Goal: Feedback & Contribution: Submit feedback/report problem

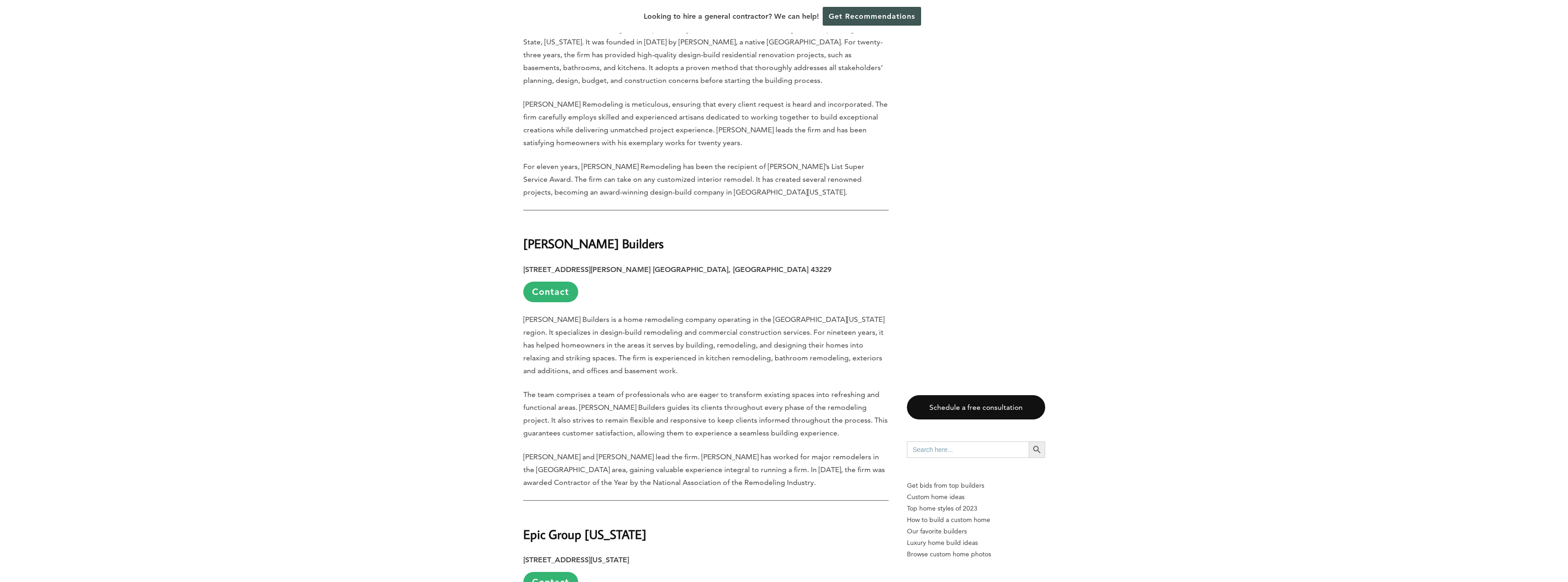
scroll to position [1740, 0]
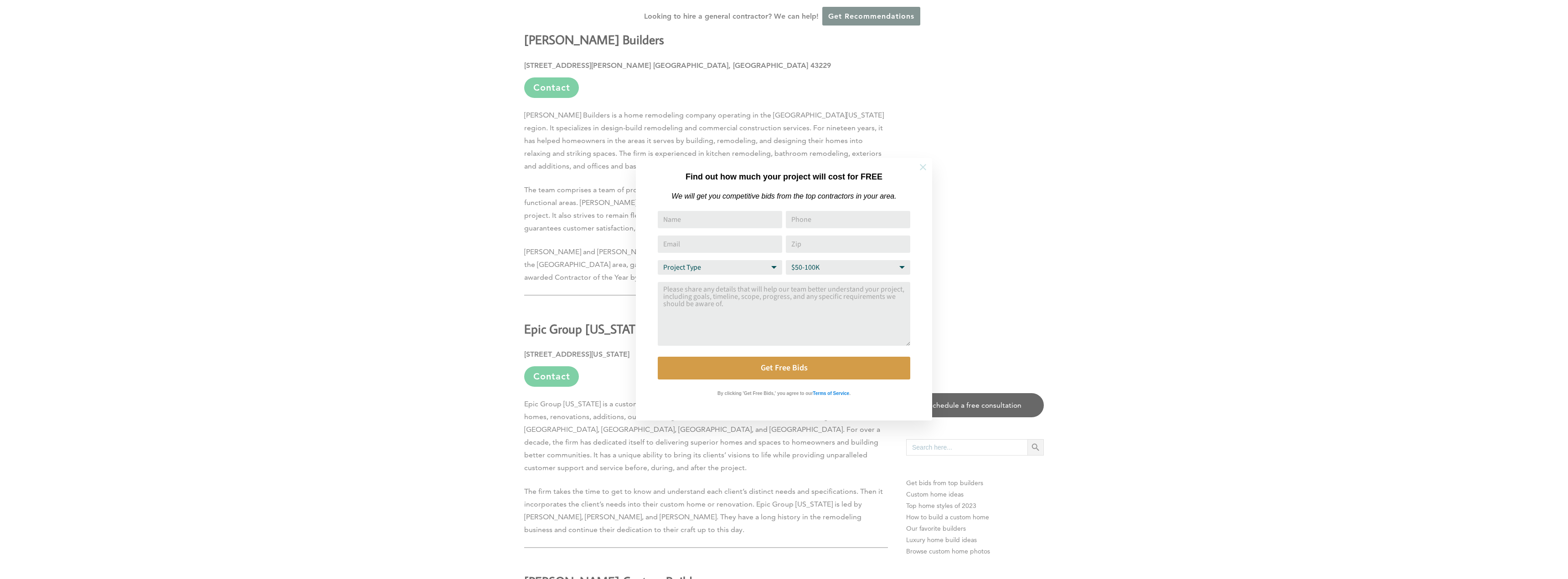
click at [923, 169] on icon at bounding box center [923, 167] width 10 height 10
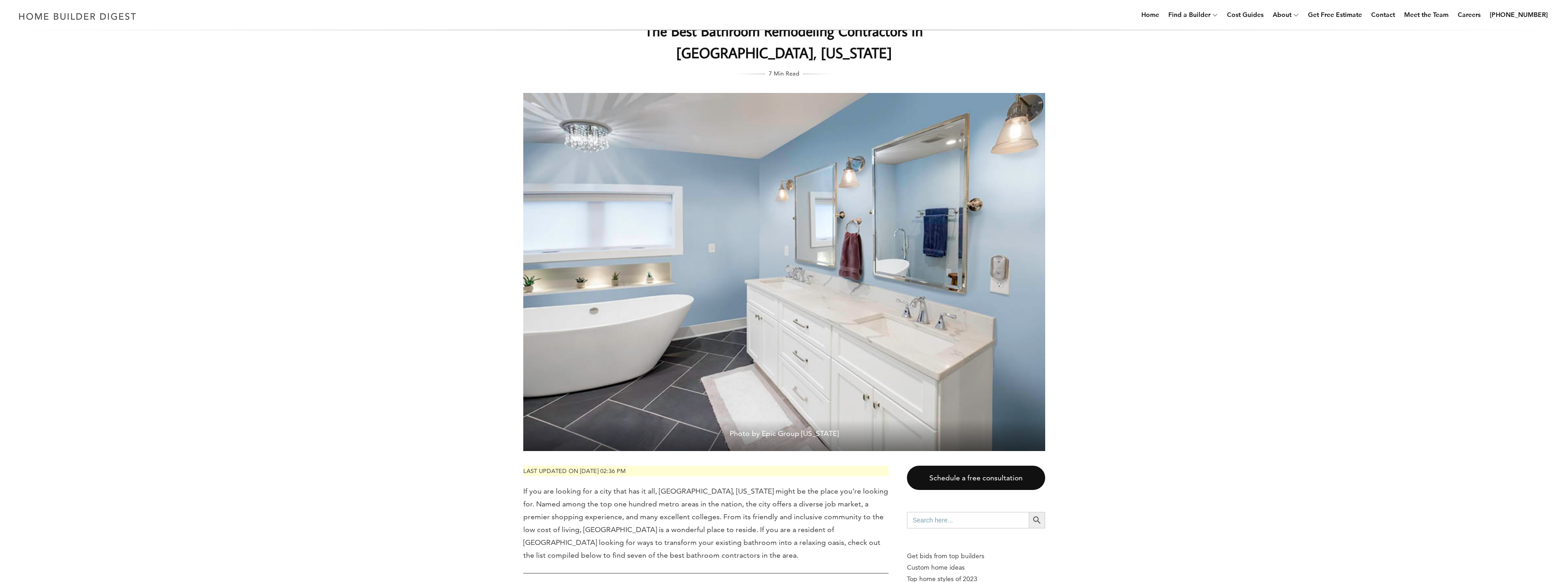
scroll to position [0, 0]
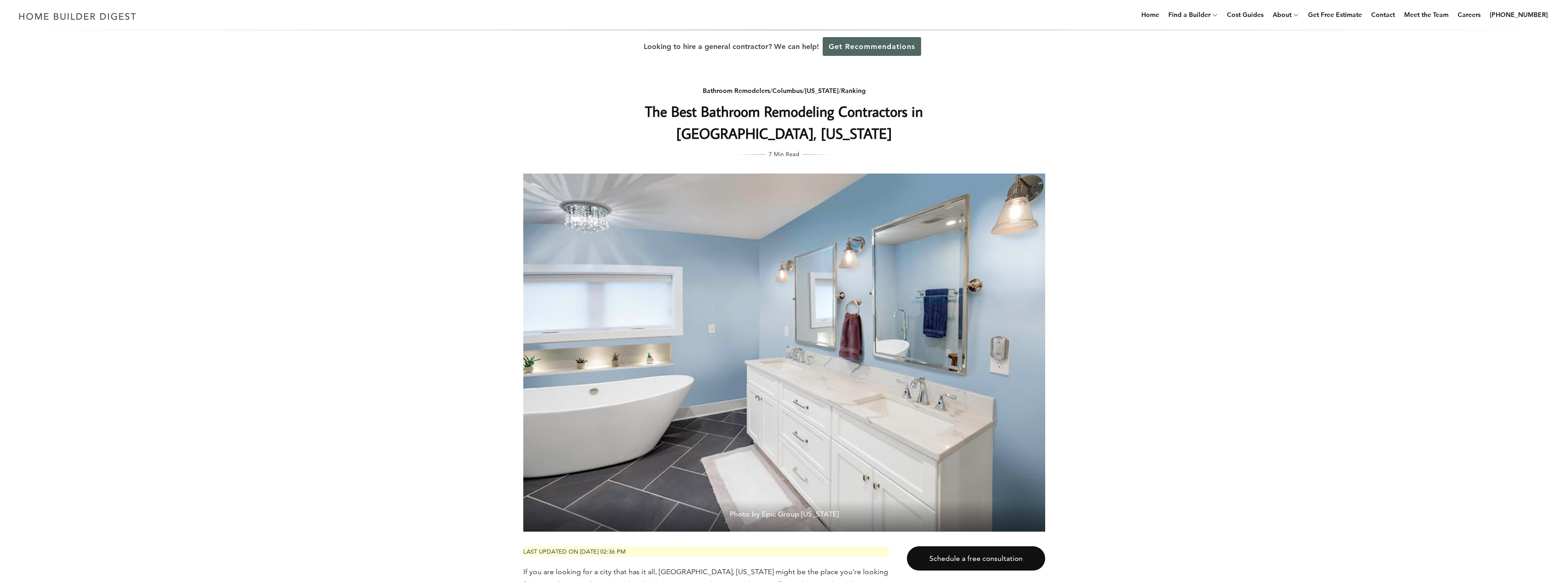
click at [885, 45] on link "Get Recommendations" at bounding box center [872, 46] width 98 height 19
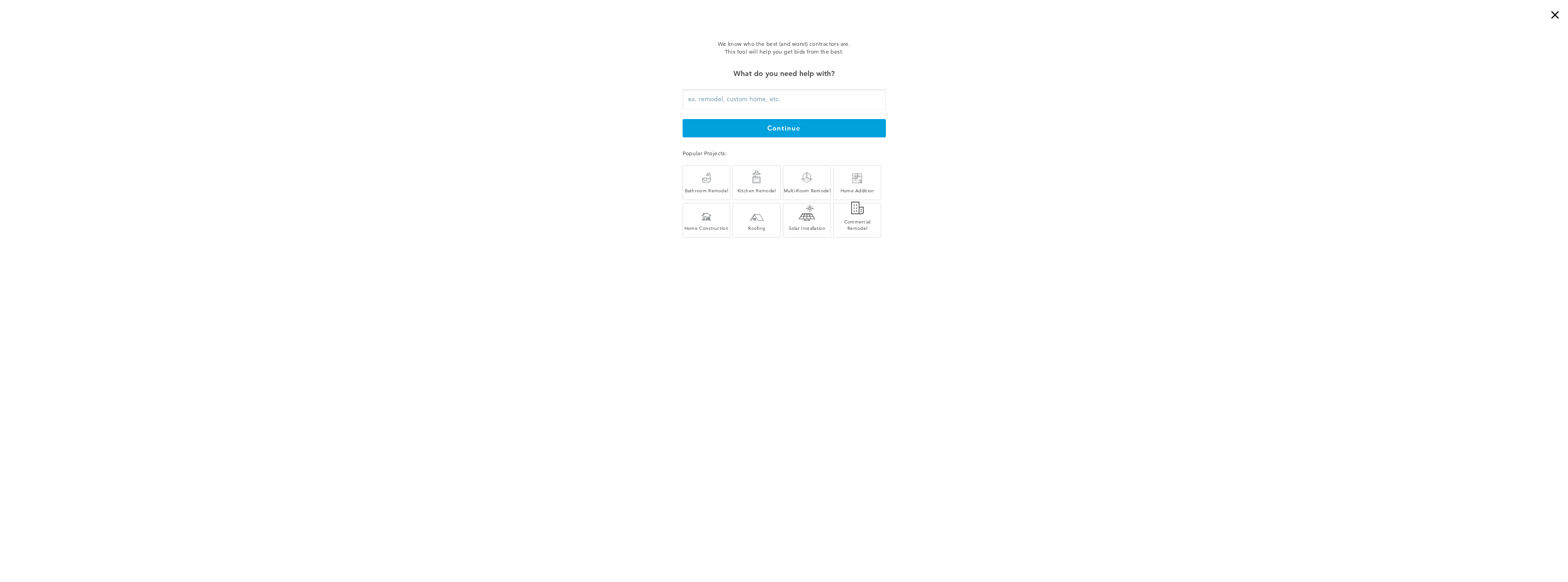
click at [787, 97] on input "text" at bounding box center [784, 100] width 203 height 21
click at [879, 185] on div "Home Addition" at bounding box center [857, 184] width 47 height 19
type input "Home Addition"
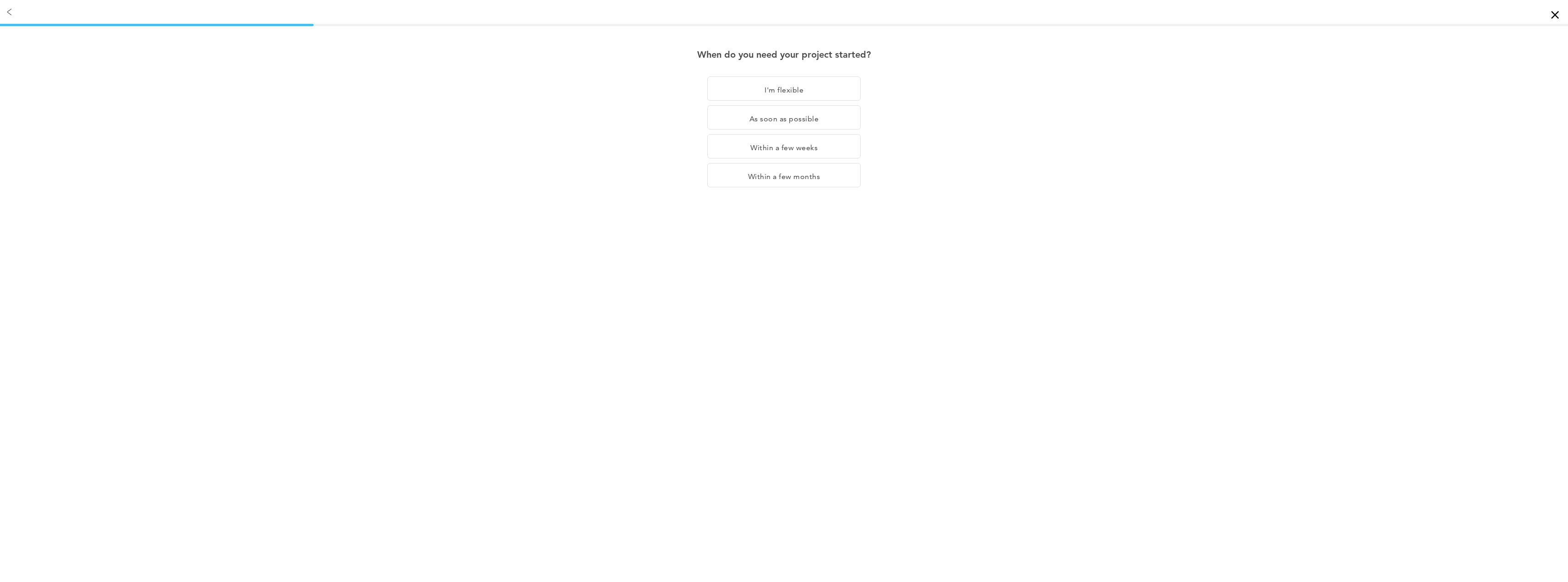
click at [1553, 13] on div "×" at bounding box center [1559, 9] width 18 height 18
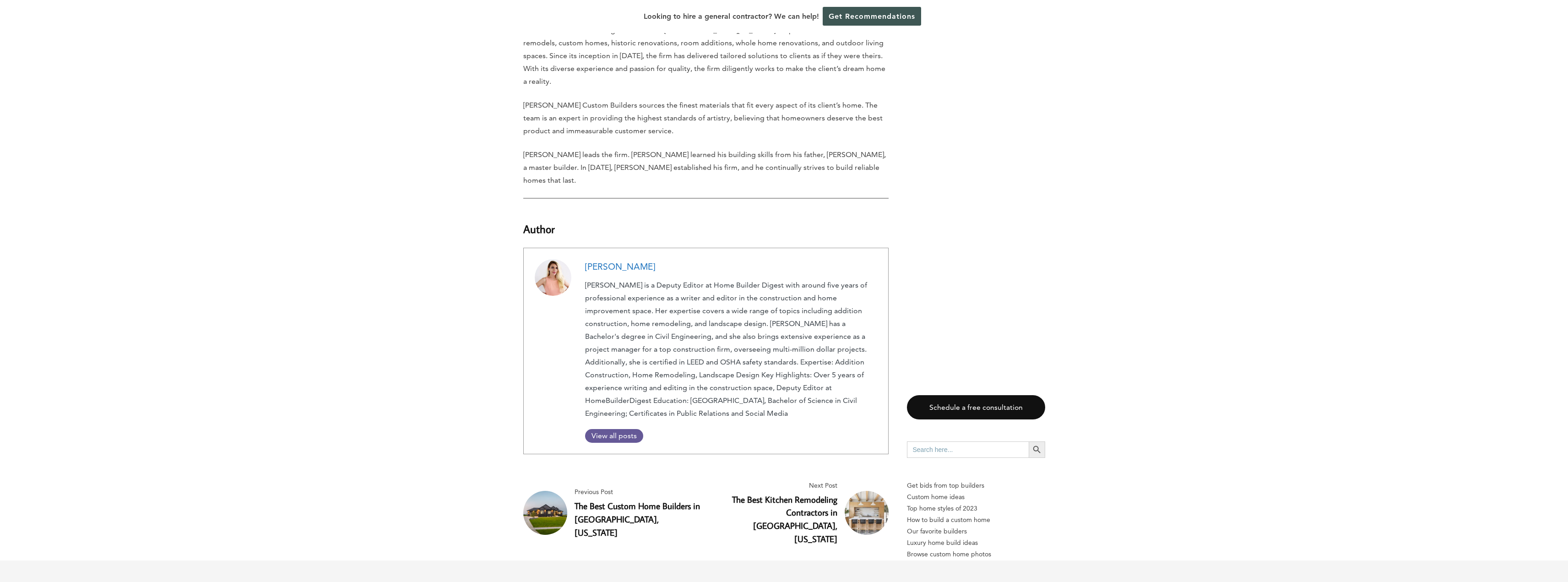
scroll to position [2514, 0]
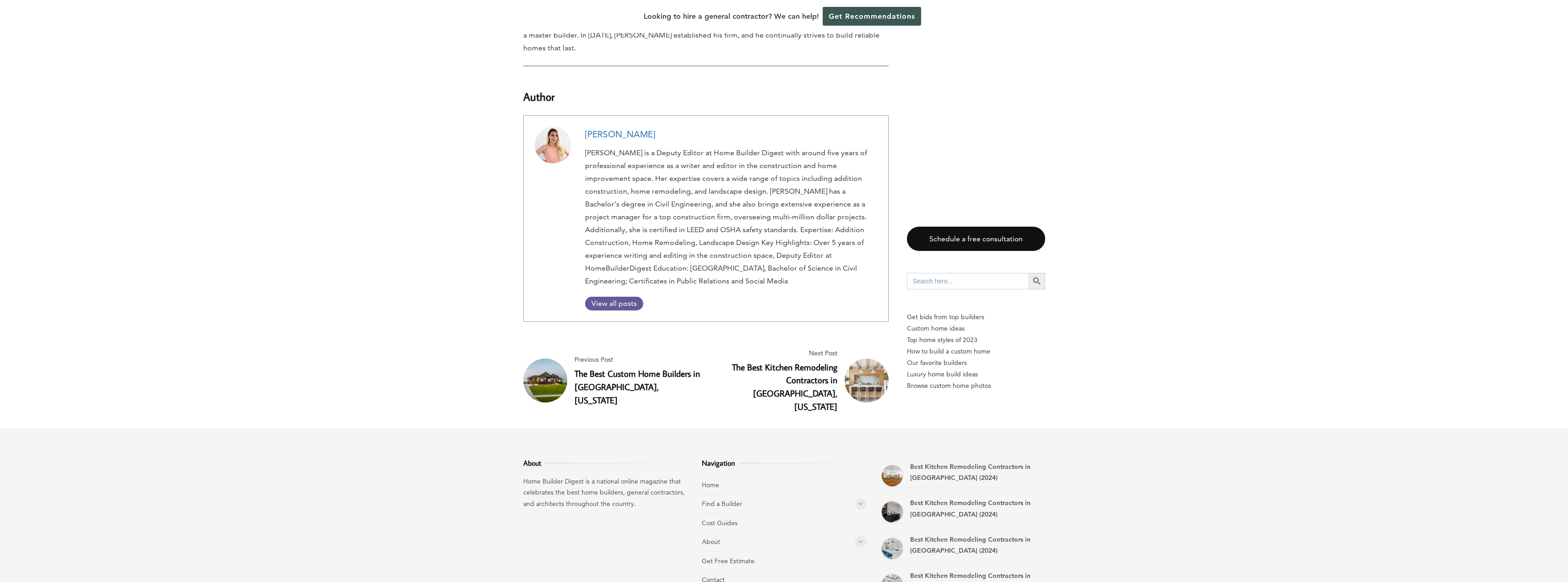
click at [863, 498] on span at bounding box center [861, 504] width 11 height 11
click at [741, 575] on link "Remodeling Contractors" at bounding box center [752, 579] width 71 height 8
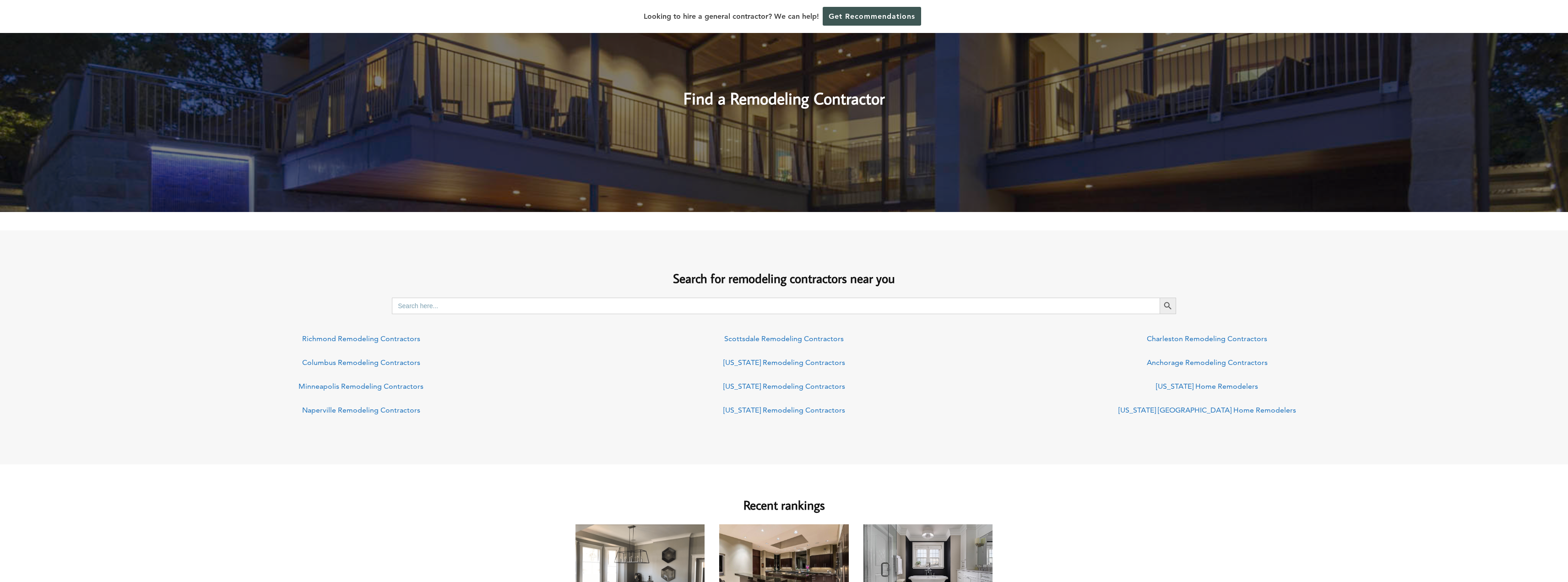
scroll to position [138, 0]
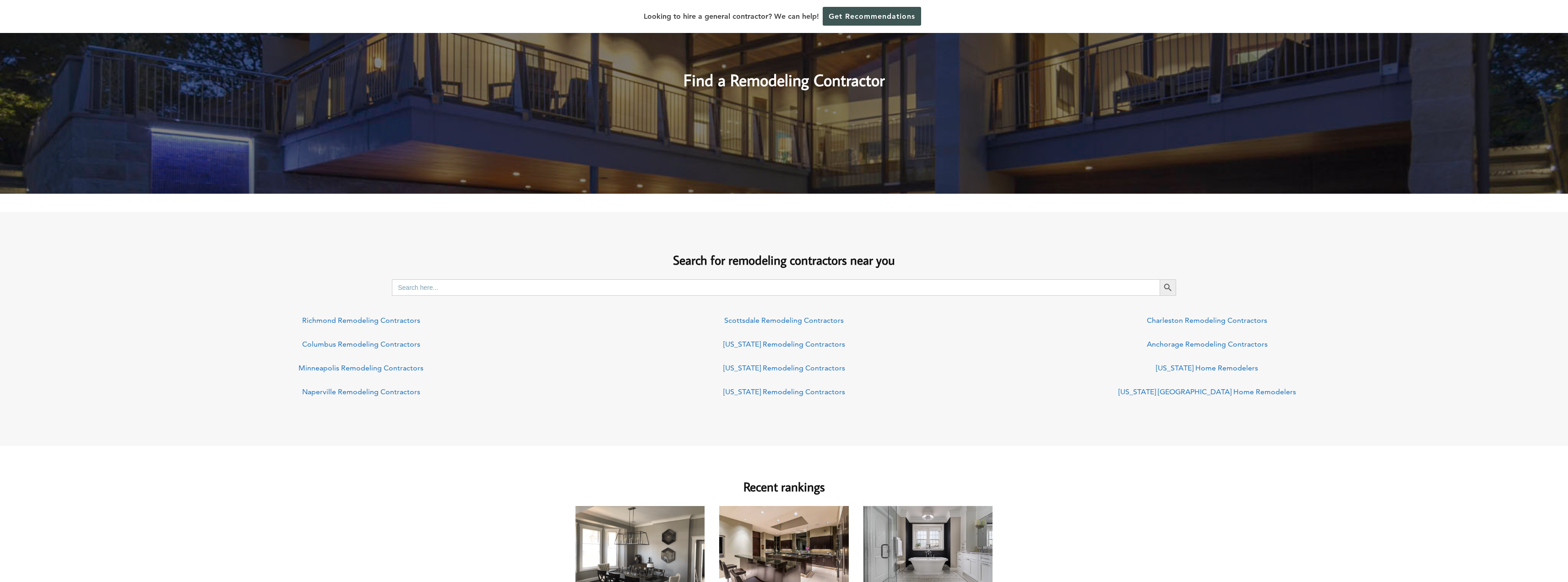
click at [382, 344] on link "Columbus Remodeling Contractors" at bounding box center [361, 344] width 118 height 9
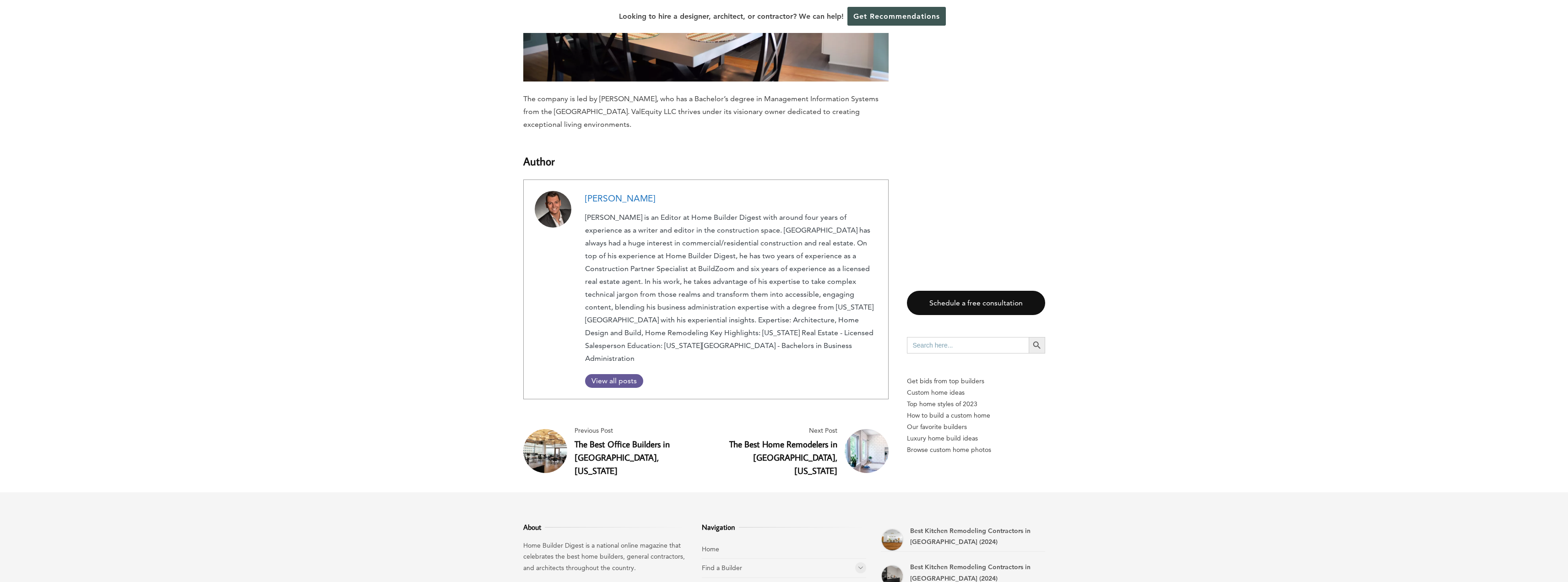
scroll to position [4642, 0]
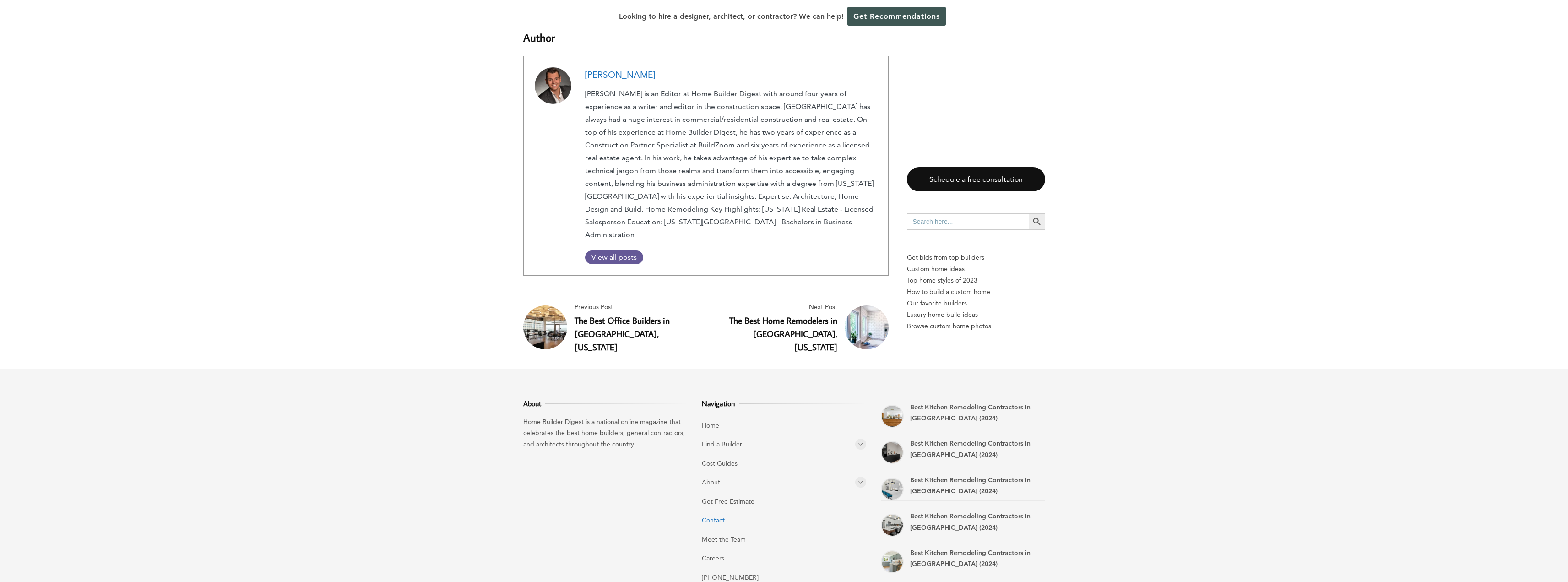
click at [721, 516] on link "Contact" at bounding box center [713, 520] width 23 height 8
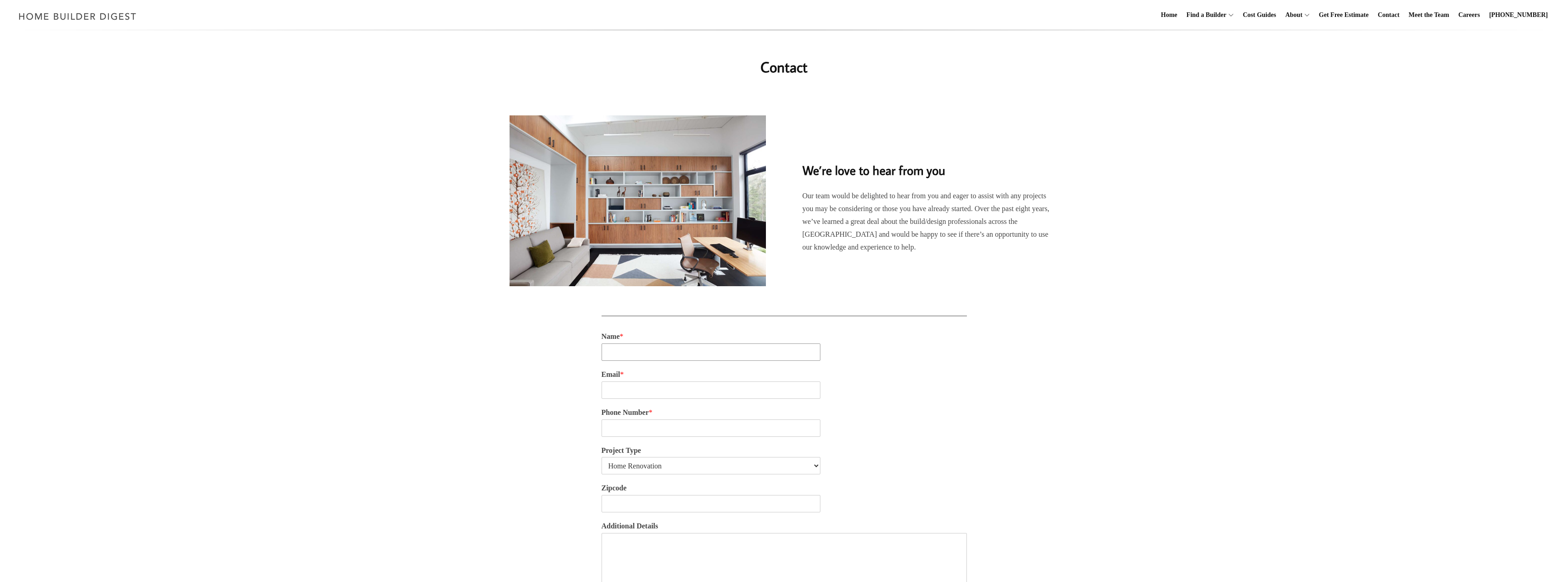
click at [645, 345] on input "Name *" at bounding box center [711, 352] width 219 height 17
click at [664, 351] on input "Name *" at bounding box center [711, 352] width 219 height 17
type input "George Lokko"
type input "george"
type input "i"
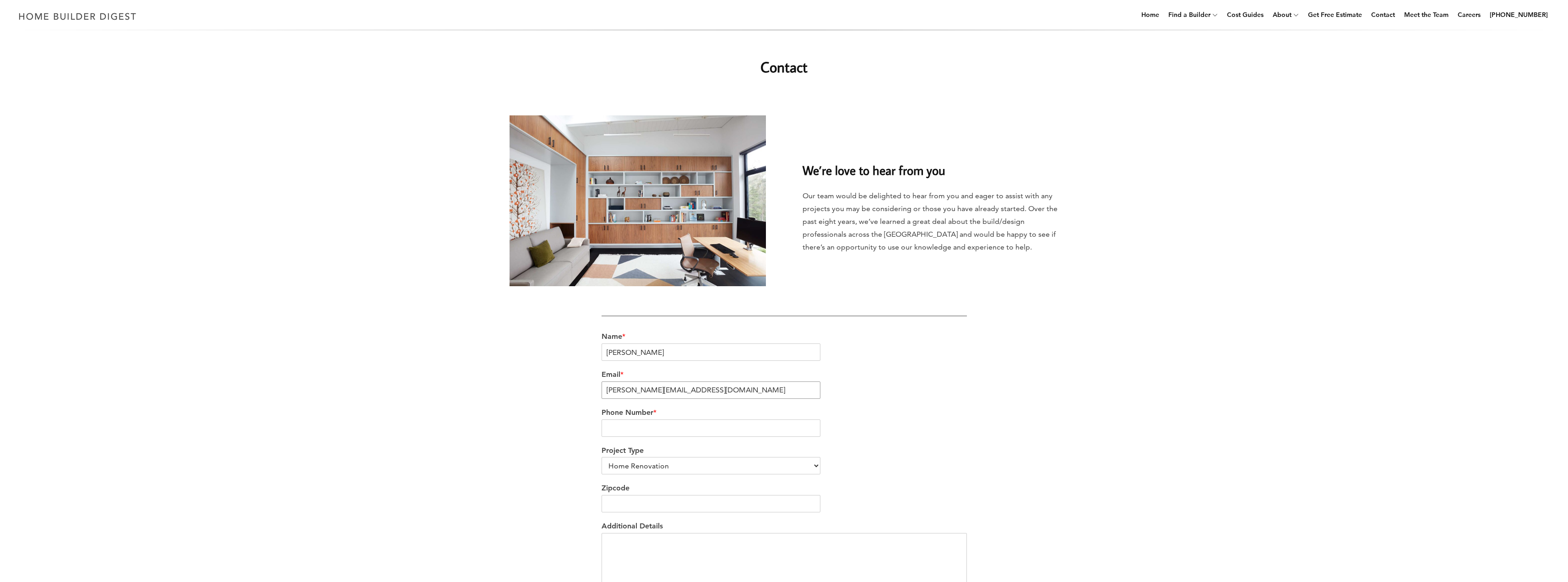
type input "george@y2designbuild.com"
type input "6146813665"
click at [910, 399] on div "Email * george@y2designbuild.com" at bounding box center [784, 385] width 366 height 38
click at [717, 500] on input "Zipcode" at bounding box center [711, 503] width 219 height 17
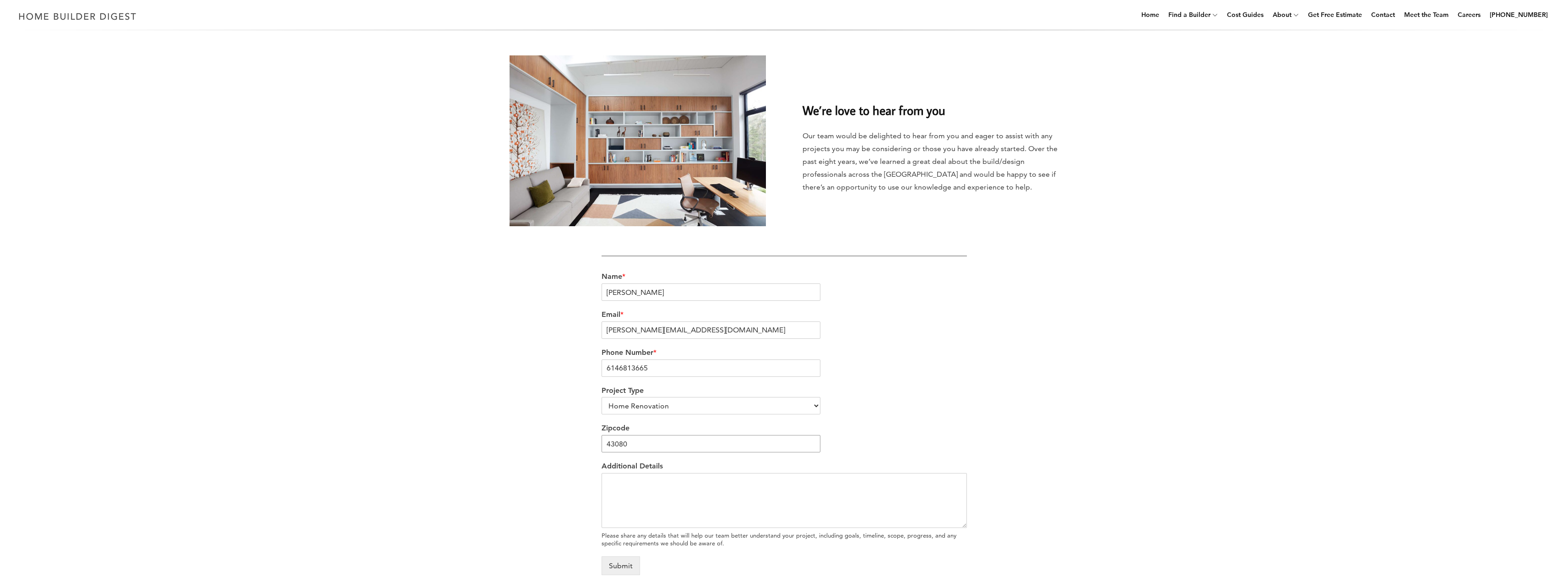
scroll to position [92, 0]
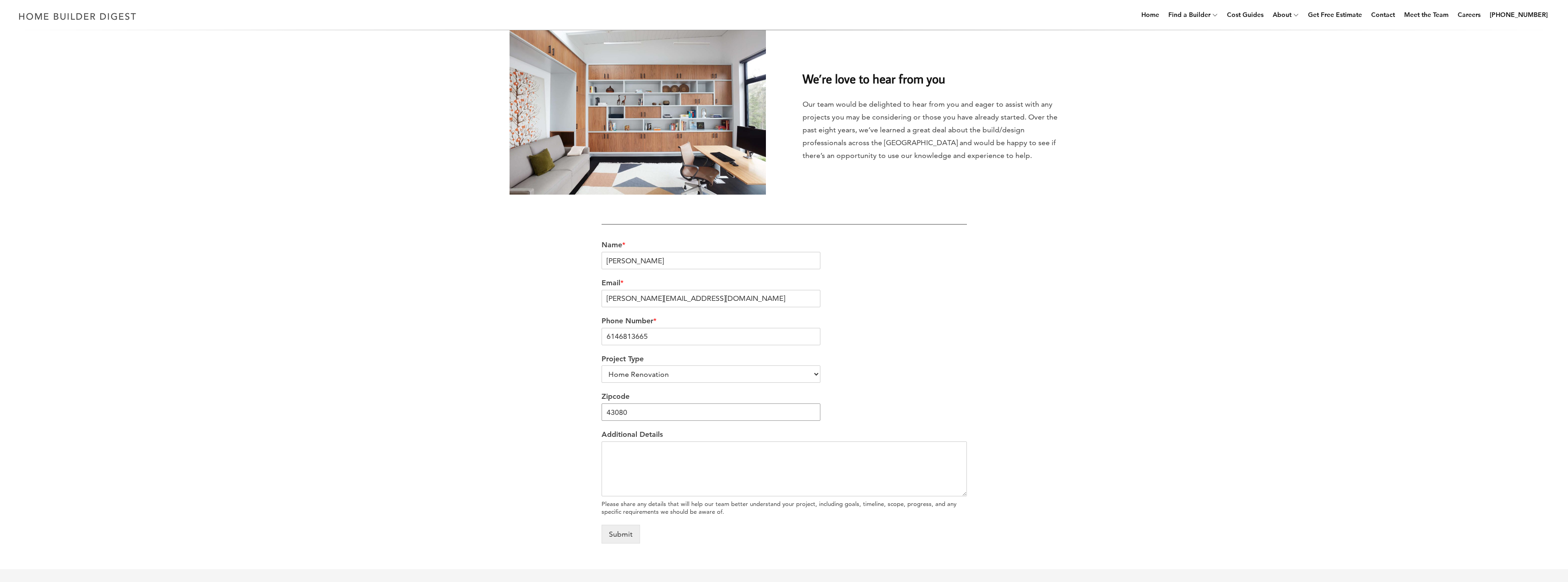
type input "43080"
click at [729, 464] on textarea "Additional Details" at bounding box center [784, 469] width 366 height 55
type textarea "Looking to be added to the remodeler list"
click at [635, 528] on button "Submit" at bounding box center [620, 534] width 39 height 19
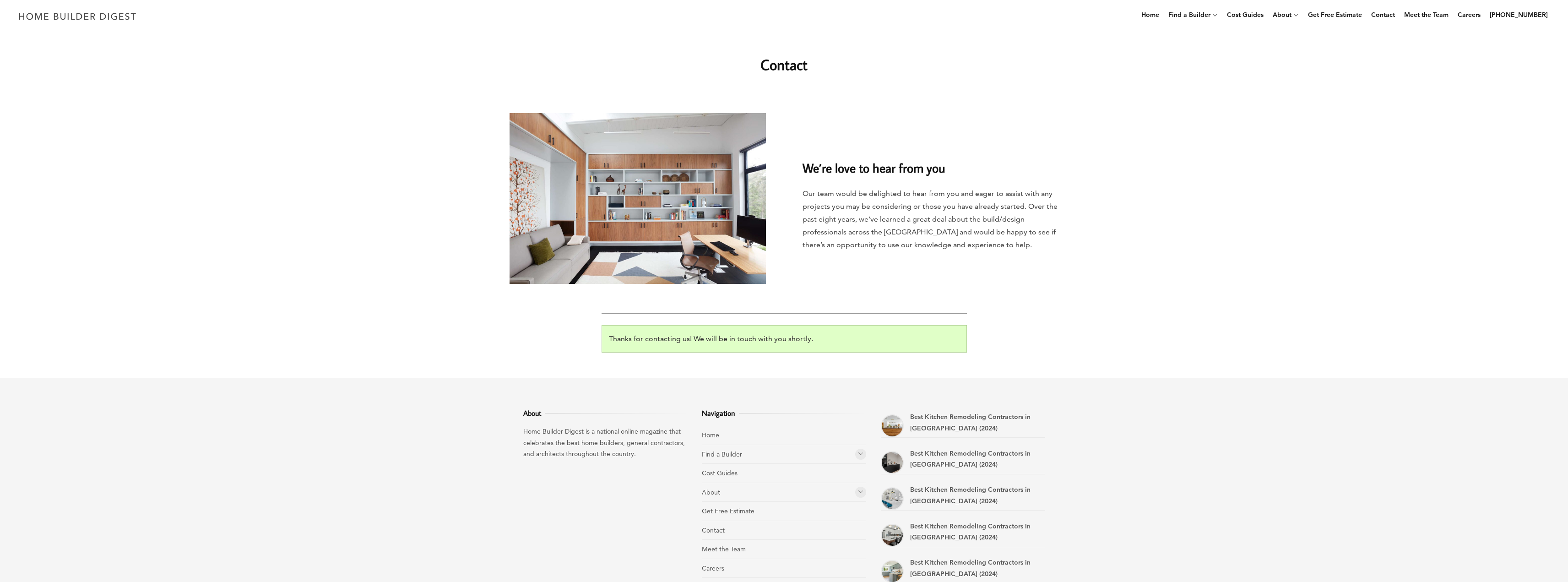
scroll to position [0, 0]
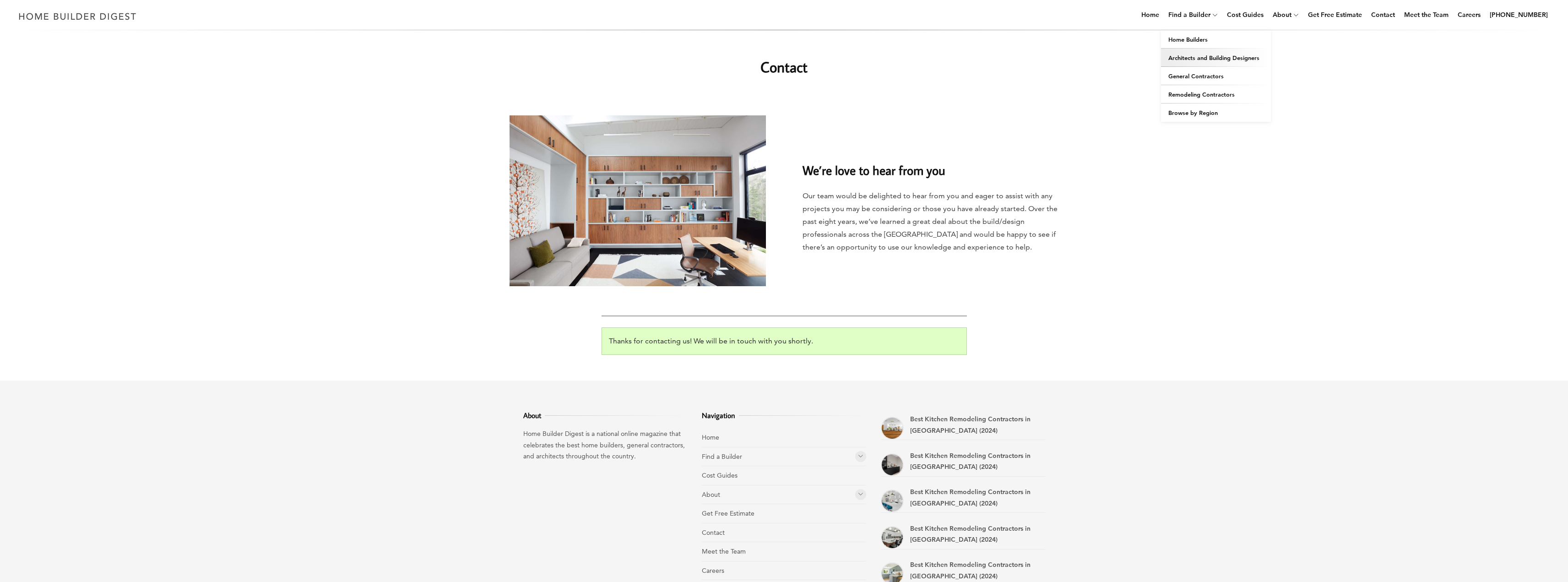
click at [1216, 56] on link "Architects and Building Designers" at bounding box center [1216, 57] width 110 height 18
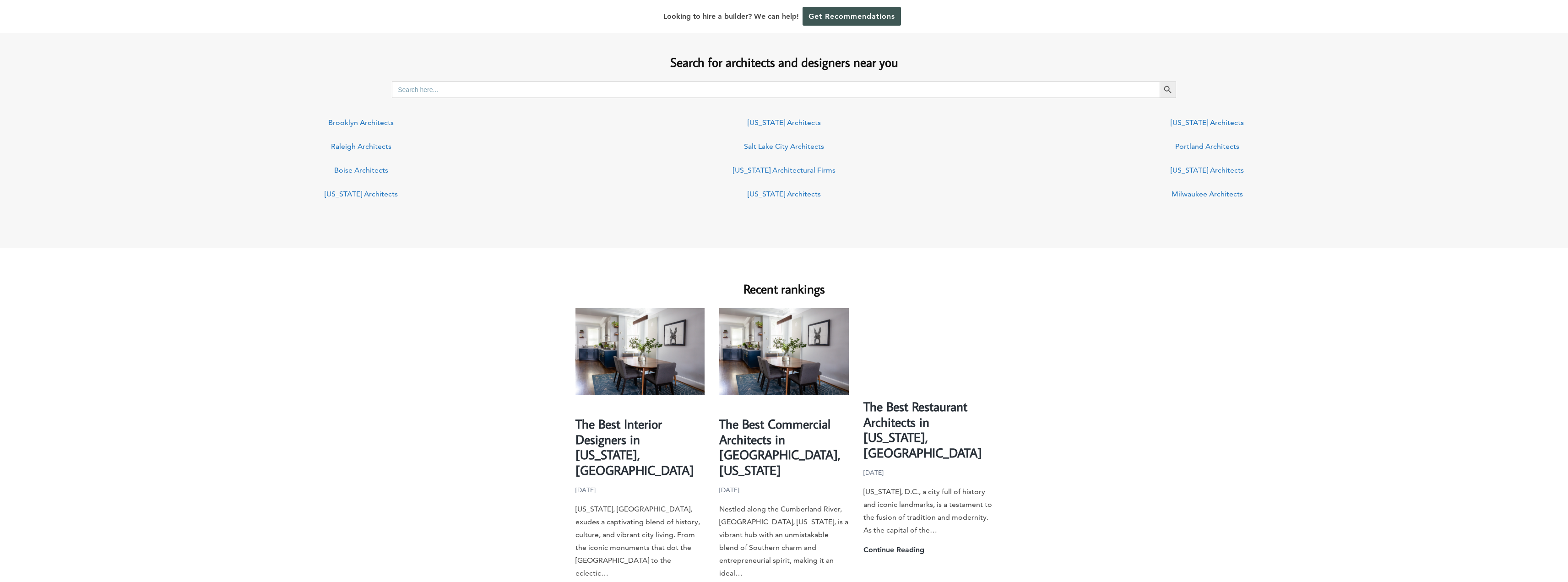
scroll to position [687, 0]
